Goal: Obtain resource: Download file/media

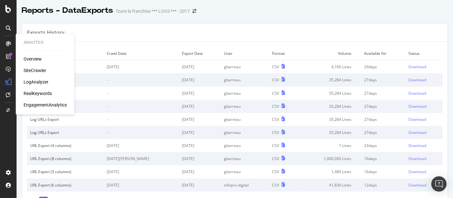
click at [31, 68] on div "SiteCrawler" at bounding box center [35, 70] width 23 height 6
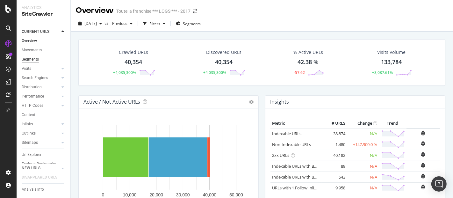
click at [37, 57] on div "Segments" at bounding box center [30, 59] width 17 height 7
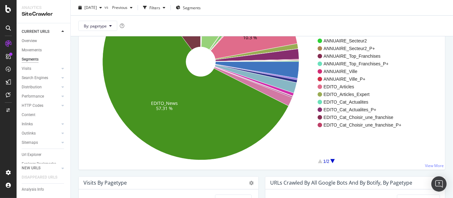
scroll to position [126, 0]
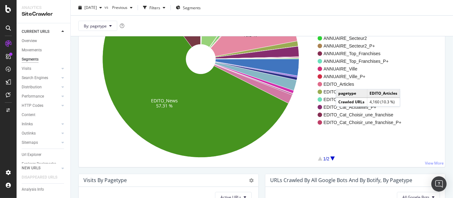
click at [342, 82] on span "EDITO_Articles" at bounding box center [363, 84] width 78 height 6
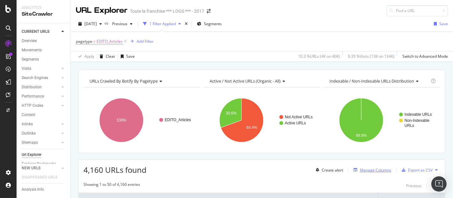
click at [372, 167] on div "Manage Columns" at bounding box center [375, 169] width 31 height 5
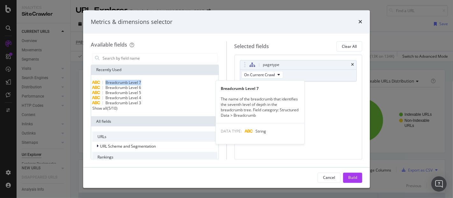
drag, startPoint x: 217, startPoint y: 80, endPoint x: 215, endPoint y: 66, distance: 14.7
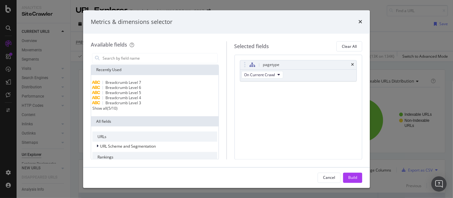
click at [107, 111] on div "Show all" at bounding box center [99, 108] width 15 height 5
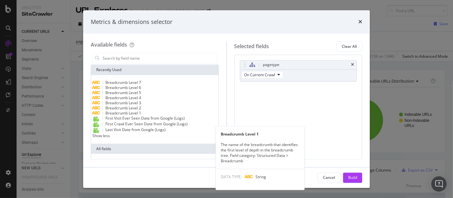
click at [141, 116] on span "Breadcrumb Level 1" at bounding box center [124, 113] width 36 height 5
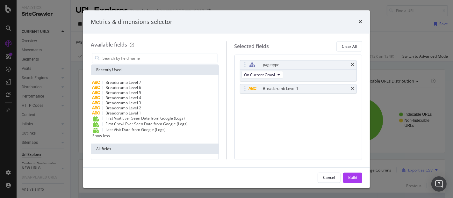
click at [140, 111] on span "Breadcrumb Level 2" at bounding box center [124, 108] width 36 height 5
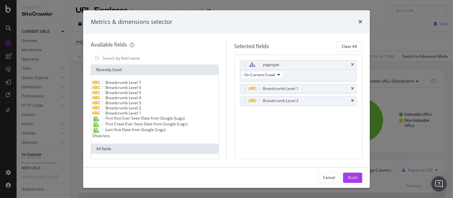
click at [139, 106] on span "Breadcrumb Level 3" at bounding box center [124, 102] width 36 height 5
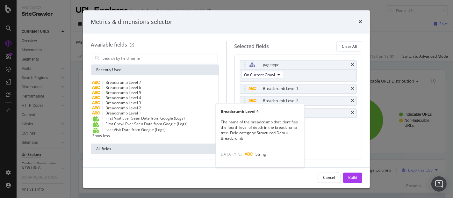
click at [137, 101] on span "Breadcrumb Level 4" at bounding box center [124, 97] width 36 height 5
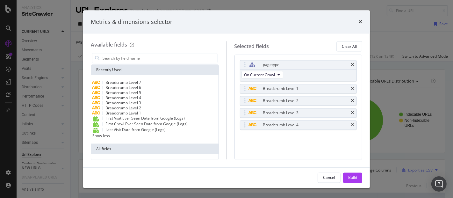
click at [136, 96] on span "Breadcrumb Level 5" at bounding box center [124, 92] width 36 height 5
click at [137, 90] on span "Breadcrumb Level 6" at bounding box center [124, 87] width 36 height 5
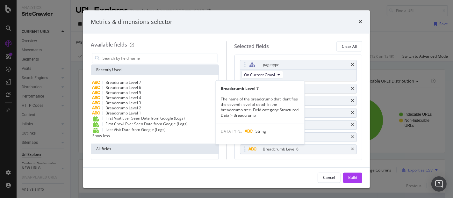
click at [137, 84] on span "Breadcrumb Level 7" at bounding box center [124, 82] width 36 height 5
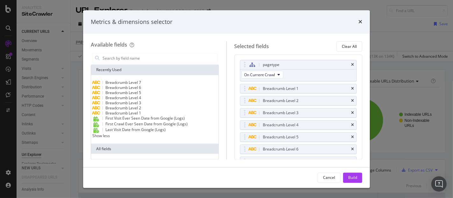
scroll to position [5, 0]
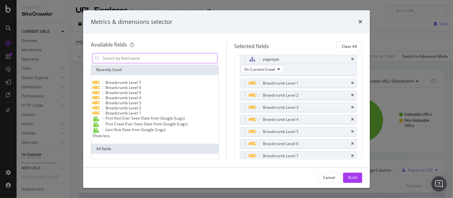
click at [141, 57] on input "modal" at bounding box center [159, 59] width 115 height 10
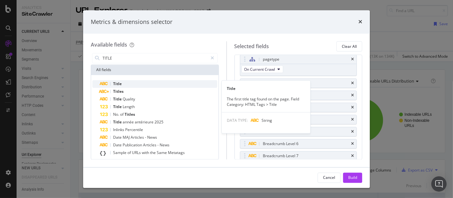
click at [129, 82] on div "Title" at bounding box center [158, 84] width 117 height 8
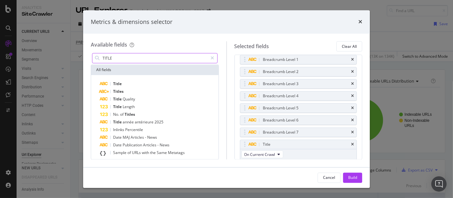
click at [123, 59] on input "TITLE" at bounding box center [155, 59] width 106 height 10
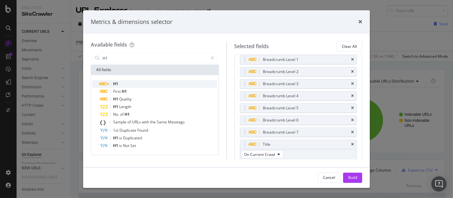
click at [122, 83] on div "H1" at bounding box center [158, 84] width 117 height 8
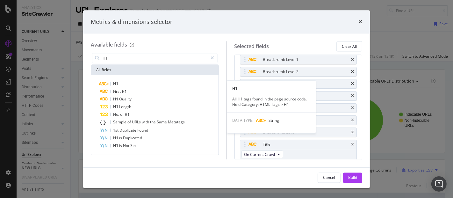
scroll to position [53, 0]
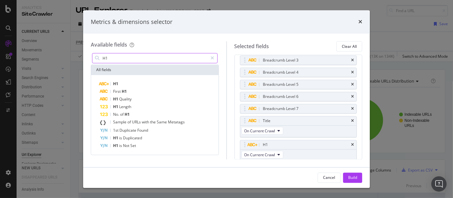
click at [126, 57] on input "H1" at bounding box center [155, 59] width 106 height 10
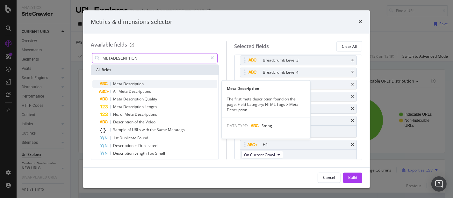
type input "METADESCRIPTION"
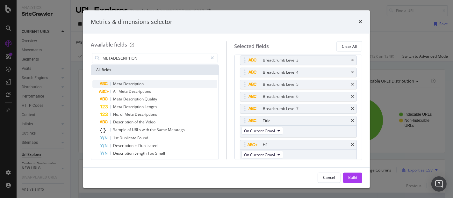
click at [141, 82] on span "Description" at bounding box center [133, 83] width 20 height 5
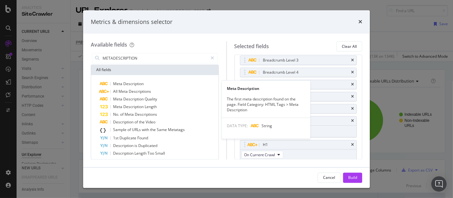
scroll to position [77, 0]
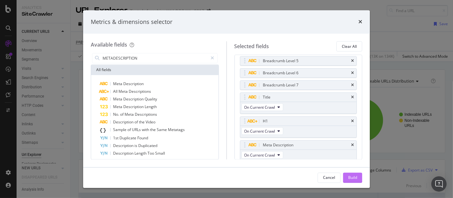
click at [351, 175] on div "Build" at bounding box center [353, 177] width 9 height 5
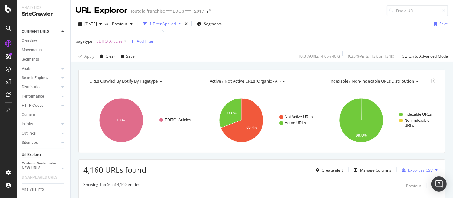
click at [423, 170] on div "Export as CSV" at bounding box center [420, 169] width 25 height 5
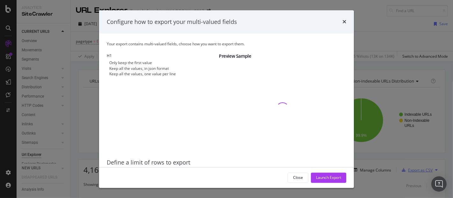
scroll to position [24, 0]
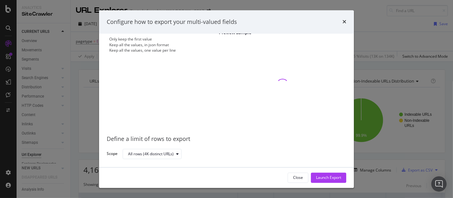
click at [147, 53] on div "Keep all the values, one value per line" at bounding box center [142, 50] width 67 height 5
click at [325, 179] on div "Launch Export" at bounding box center [328, 177] width 25 height 5
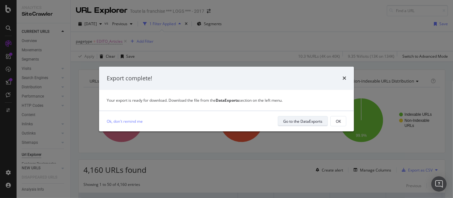
click at [294, 121] on div "Go to the DataExports" at bounding box center [302, 121] width 39 height 5
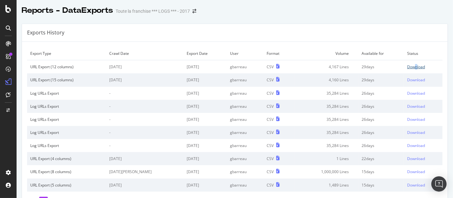
click at [405, 66] on td "Download" at bounding box center [423, 66] width 39 height 13
click at [408, 66] on div "Download" at bounding box center [417, 66] width 18 height 5
